Goal: Check status: Check status

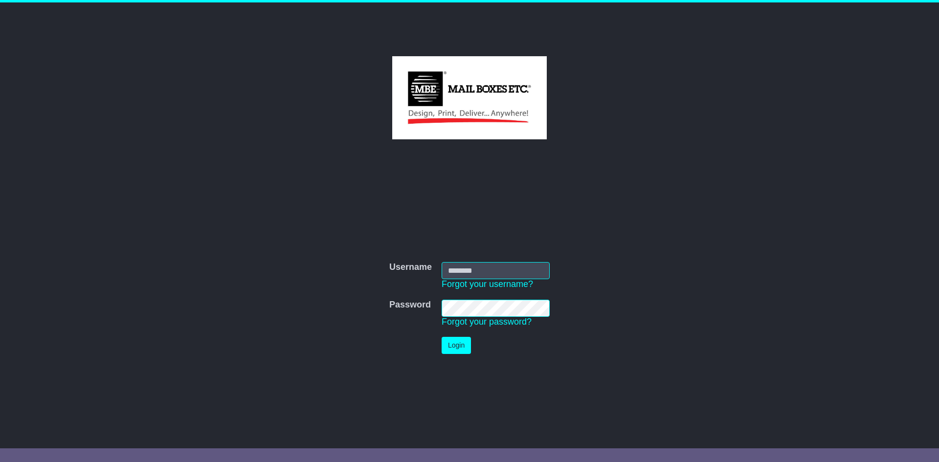
type input "**********"
click at [459, 348] on button "Login" at bounding box center [456, 345] width 29 height 17
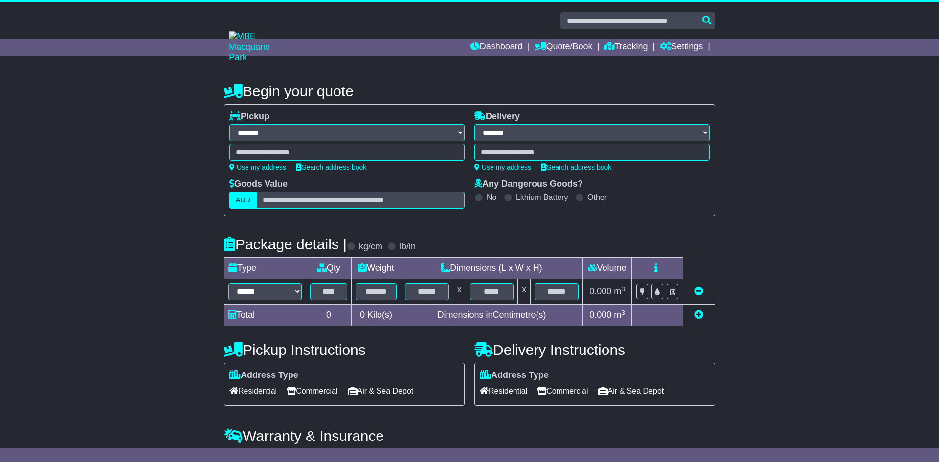
select select "**"
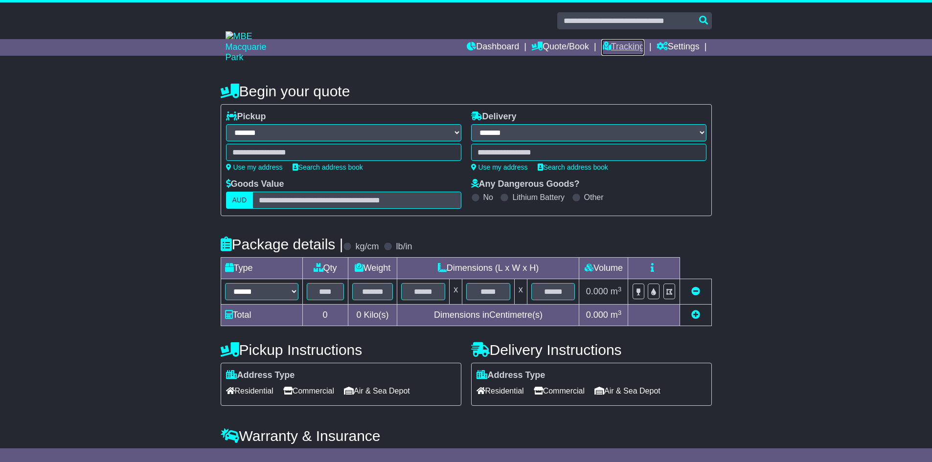
click at [617, 43] on link "Tracking" at bounding box center [622, 47] width 43 height 17
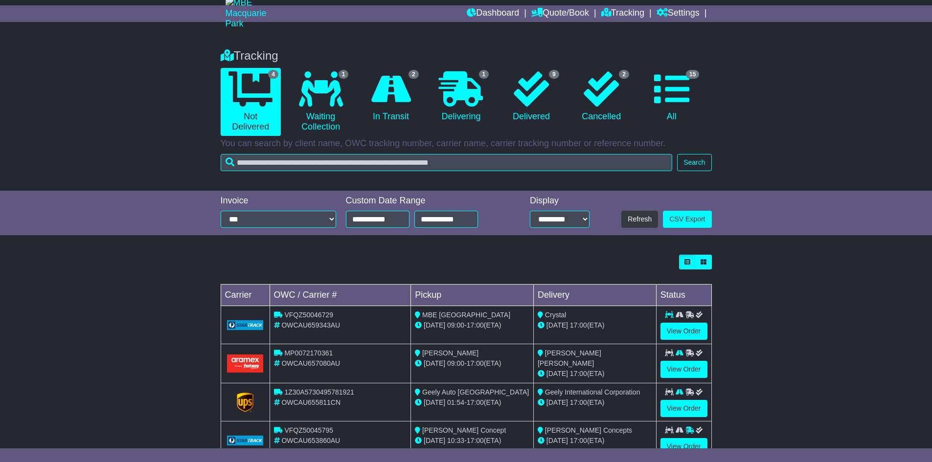
scroll to position [65, 0]
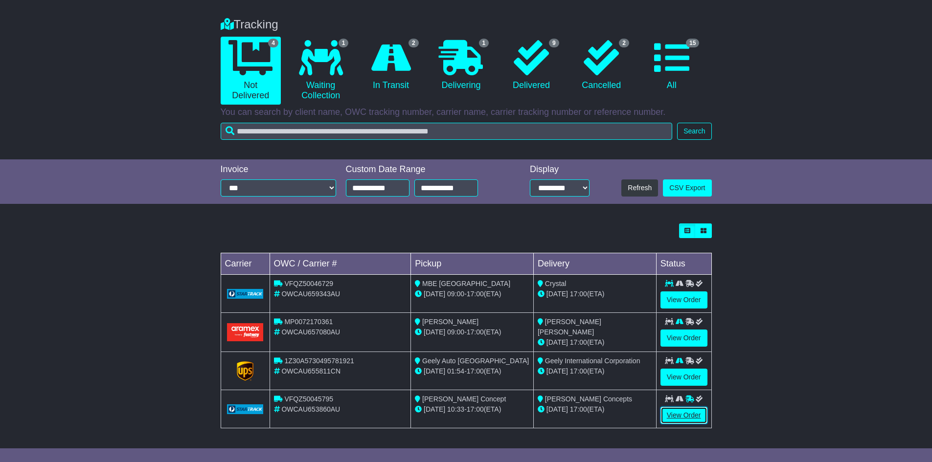
click at [701, 415] on link "View Order" at bounding box center [684, 415] width 47 height 17
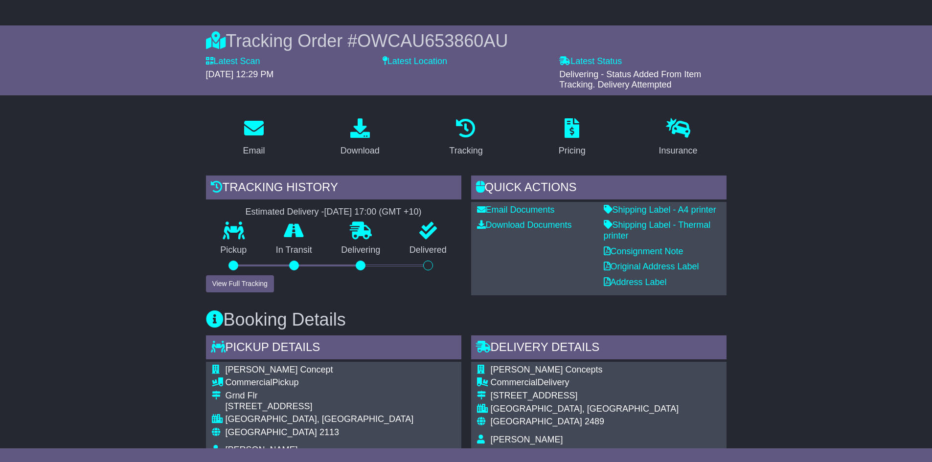
scroll to position [147, 0]
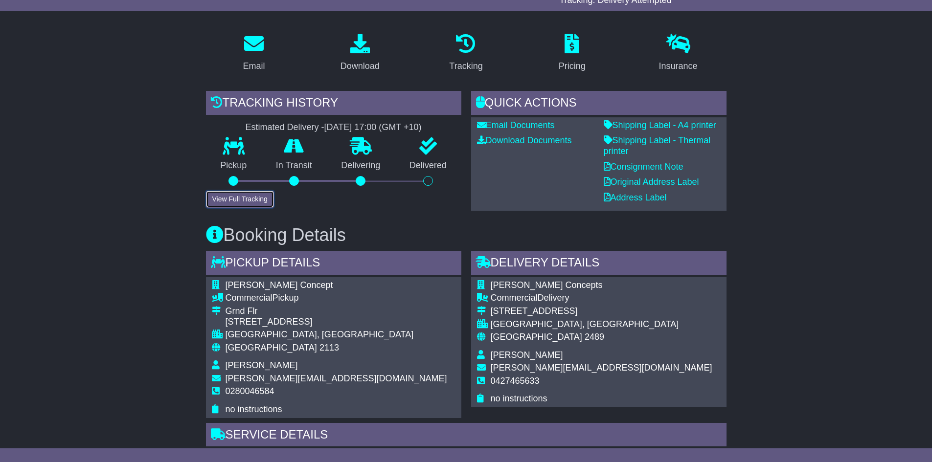
click at [250, 198] on button "View Full Tracking" at bounding box center [240, 199] width 68 height 17
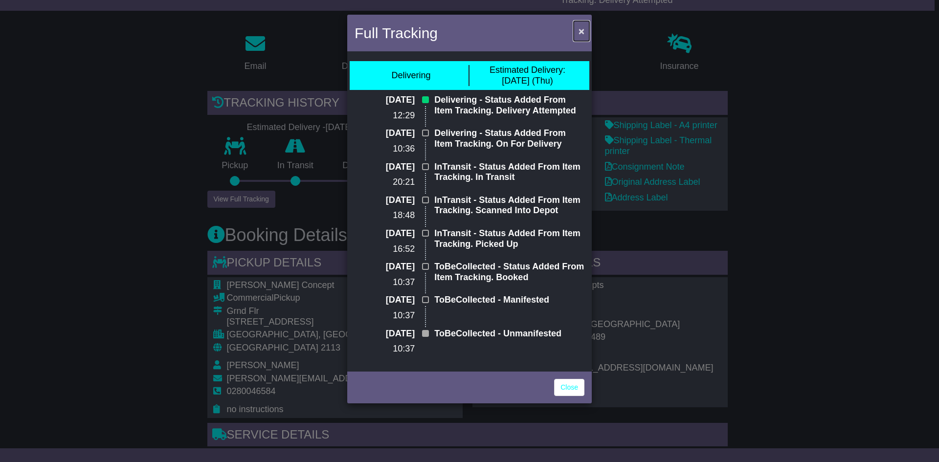
click at [583, 32] on span "×" at bounding box center [582, 30] width 6 height 11
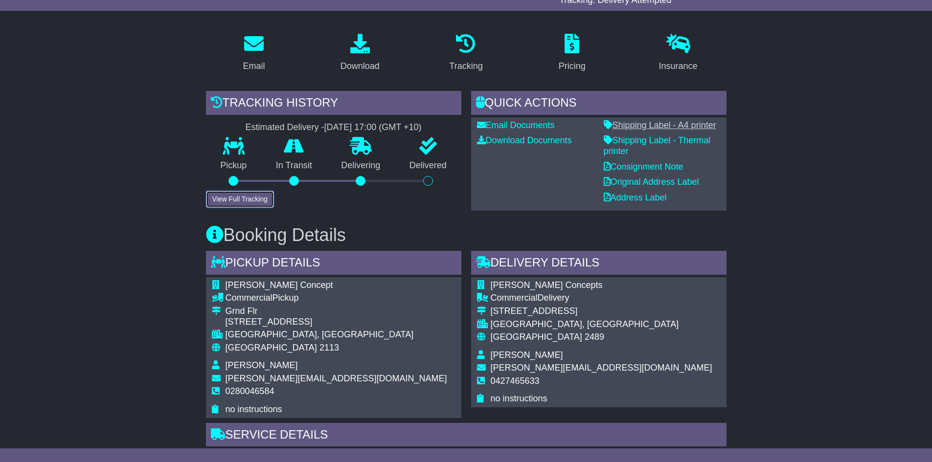
scroll to position [0, 0]
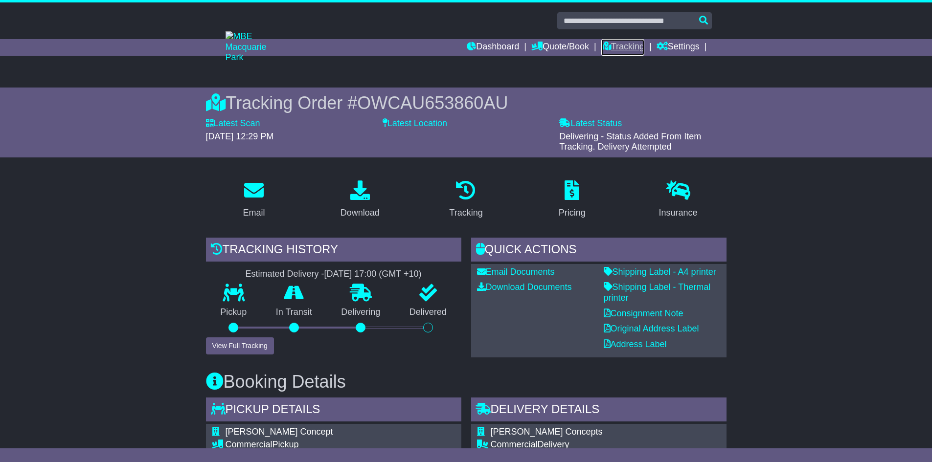
click at [614, 46] on link "Tracking" at bounding box center [622, 47] width 43 height 17
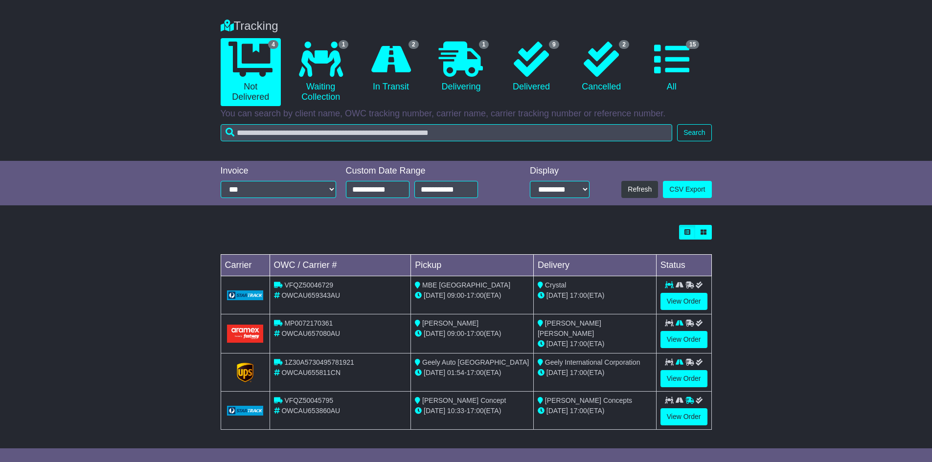
scroll to position [65, 0]
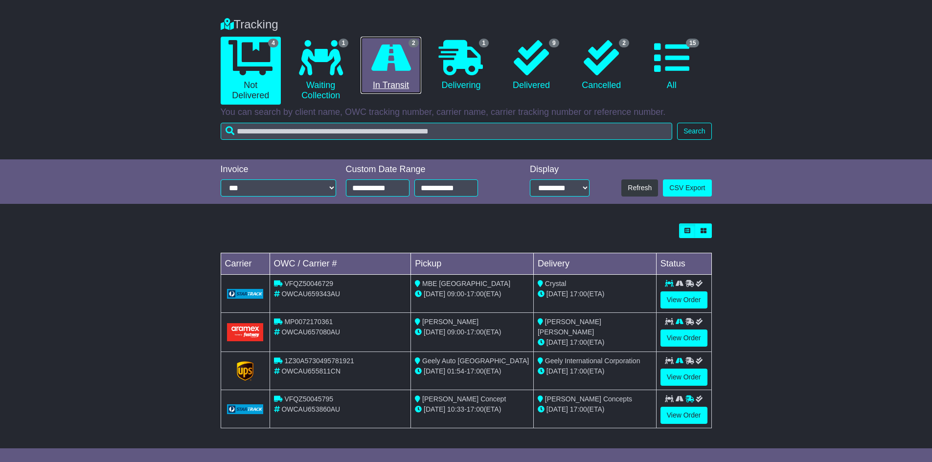
click at [389, 64] on icon at bounding box center [391, 57] width 40 height 35
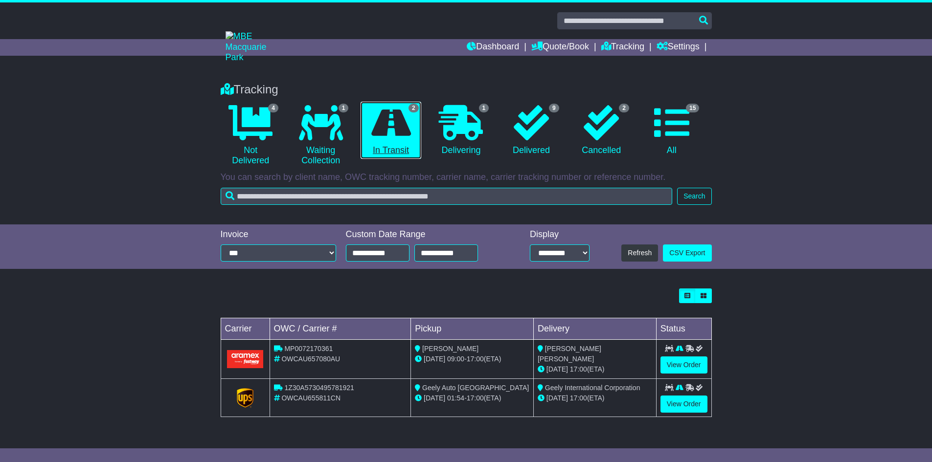
scroll to position [0, 0]
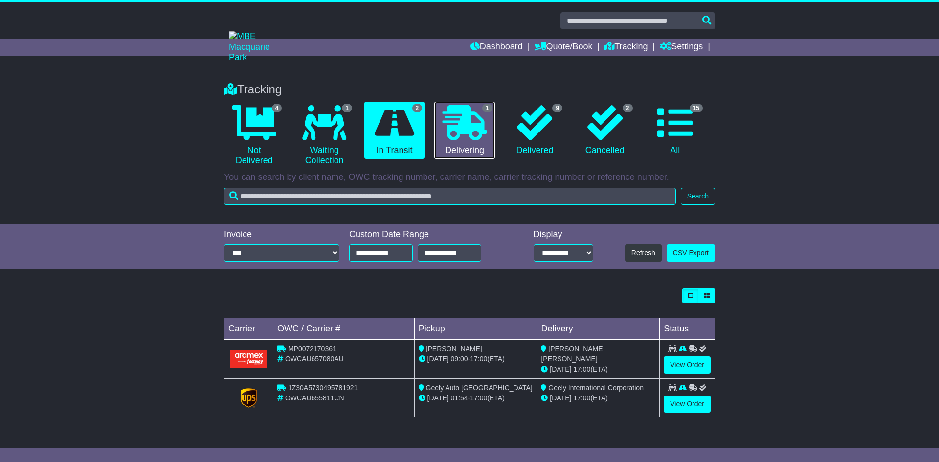
click at [477, 128] on icon at bounding box center [465, 122] width 44 height 35
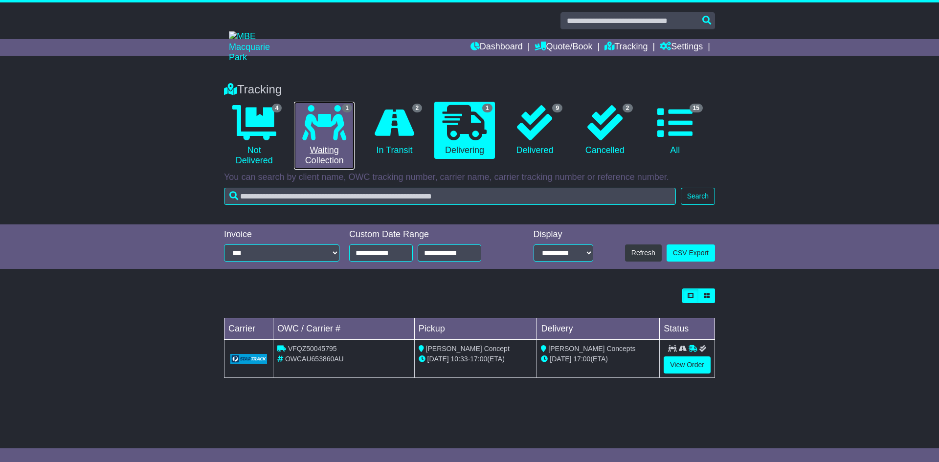
click at [330, 128] on icon at bounding box center [324, 122] width 44 height 35
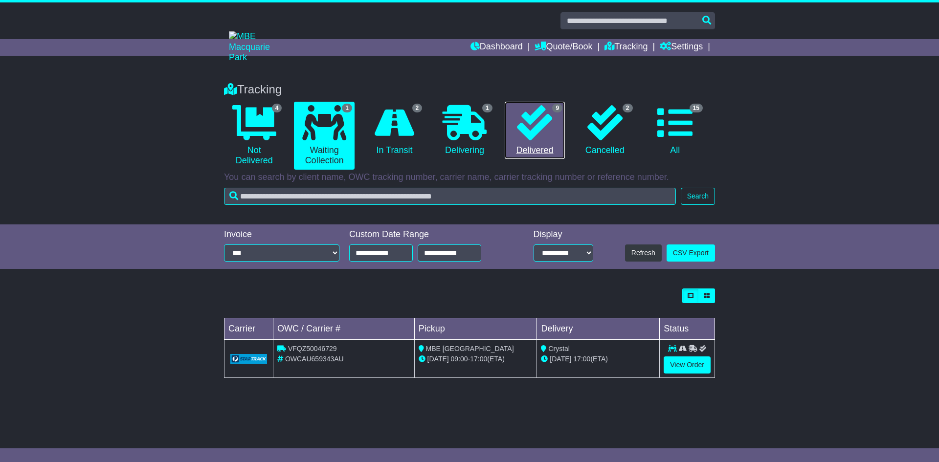
click at [541, 145] on link "9 Delivered" at bounding box center [535, 131] width 60 height 58
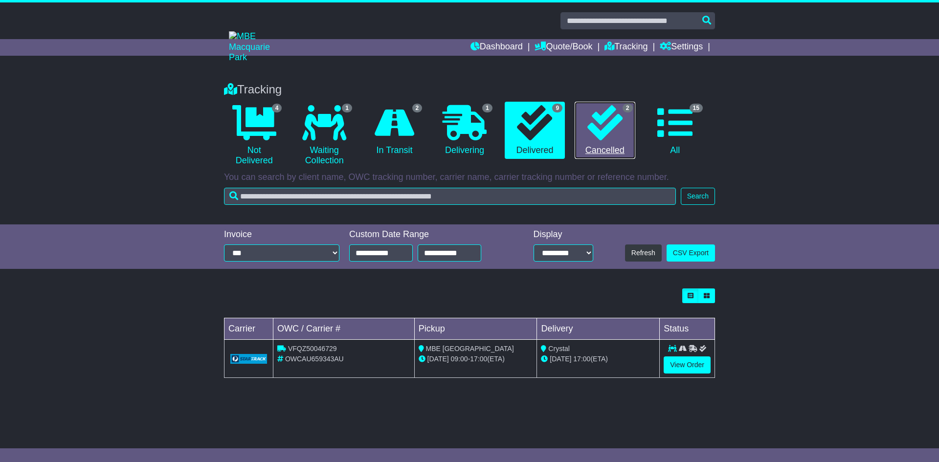
click at [612, 140] on link "2 Cancelled" at bounding box center [605, 131] width 60 height 58
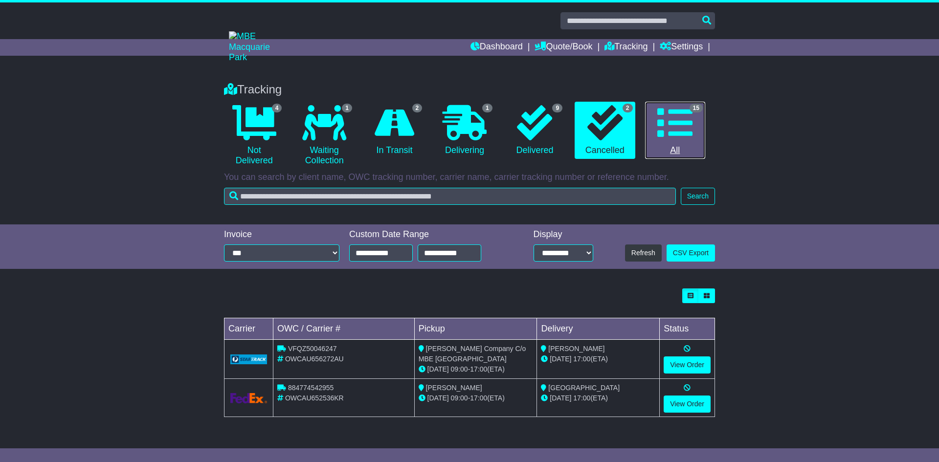
click at [682, 123] on icon at bounding box center [675, 122] width 35 height 35
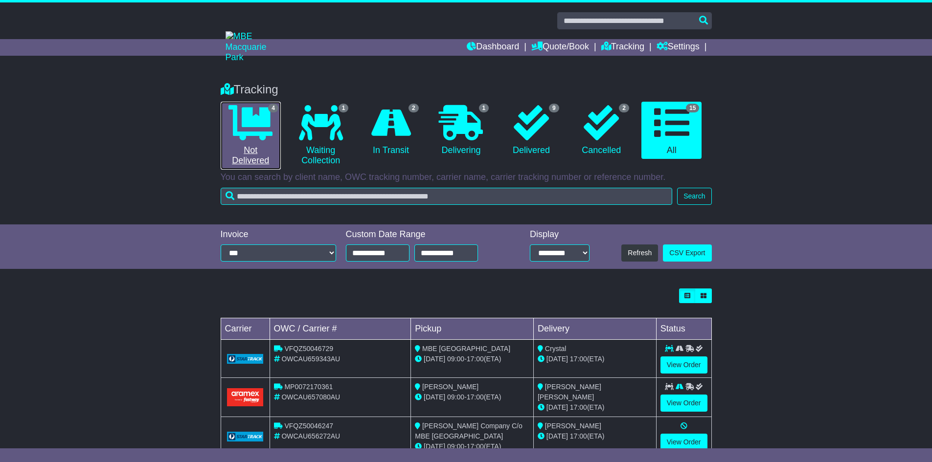
click at [246, 108] on icon at bounding box center [251, 122] width 44 height 35
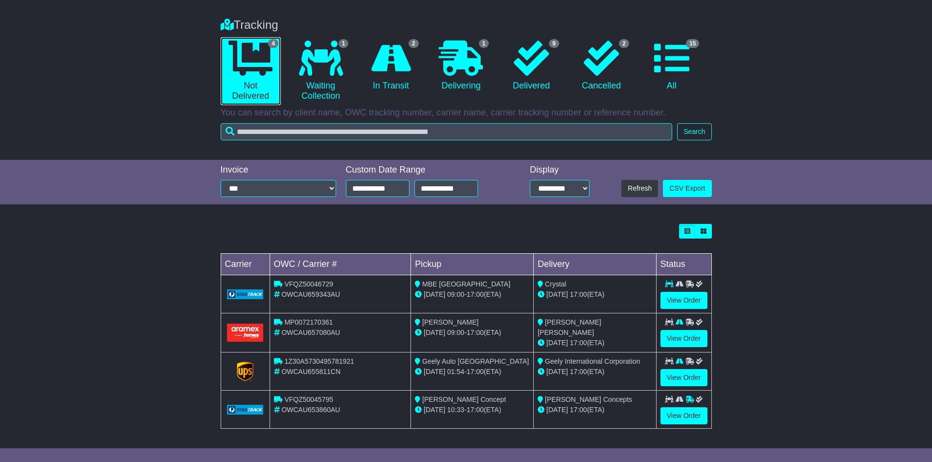
scroll to position [65, 0]
click at [686, 414] on link "View Order" at bounding box center [684, 415] width 47 height 17
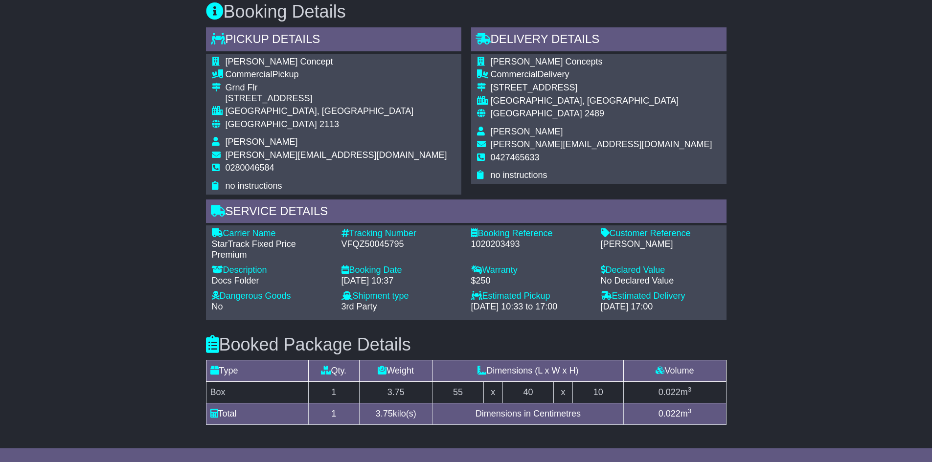
scroll to position [391, 0]
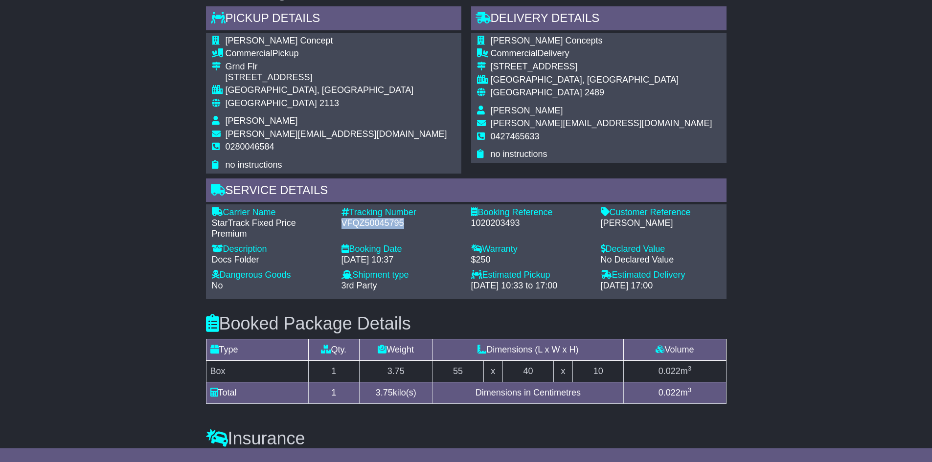
drag, startPoint x: 412, startPoint y: 224, endPoint x: 335, endPoint y: 223, distance: 76.8
click at [337, 223] on div "Tracking Number - VFQZ50045795" at bounding box center [402, 223] width 130 height 32
copy div "VFQZ50045795"
